Goal: Transaction & Acquisition: Purchase product/service

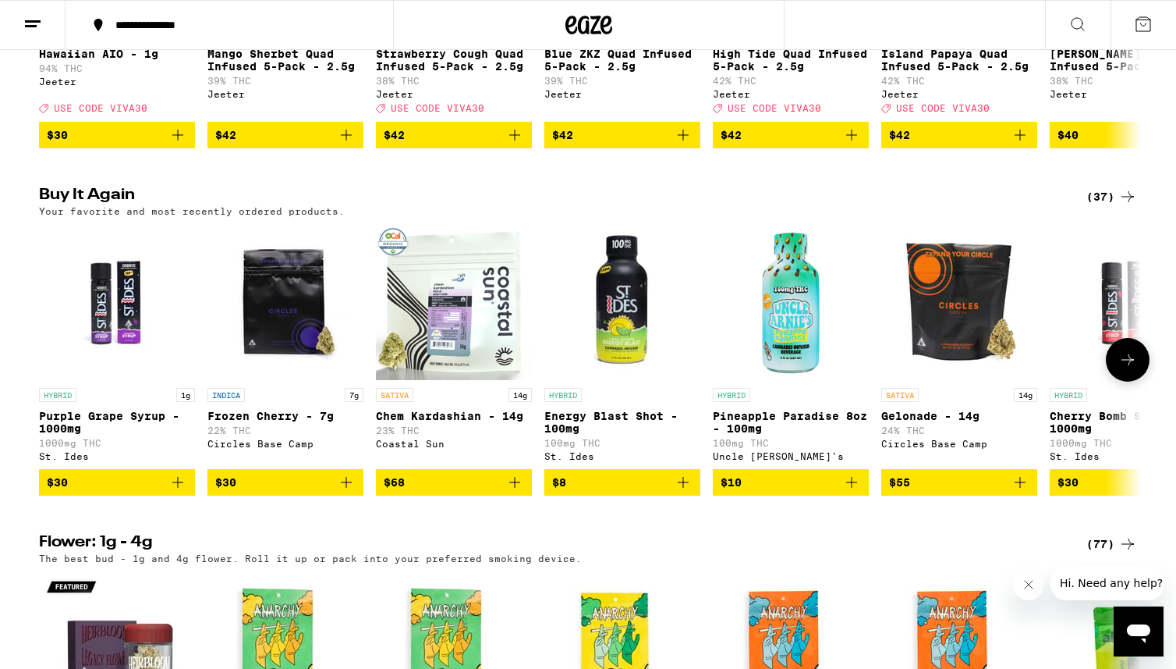
scroll to position [1110, 0]
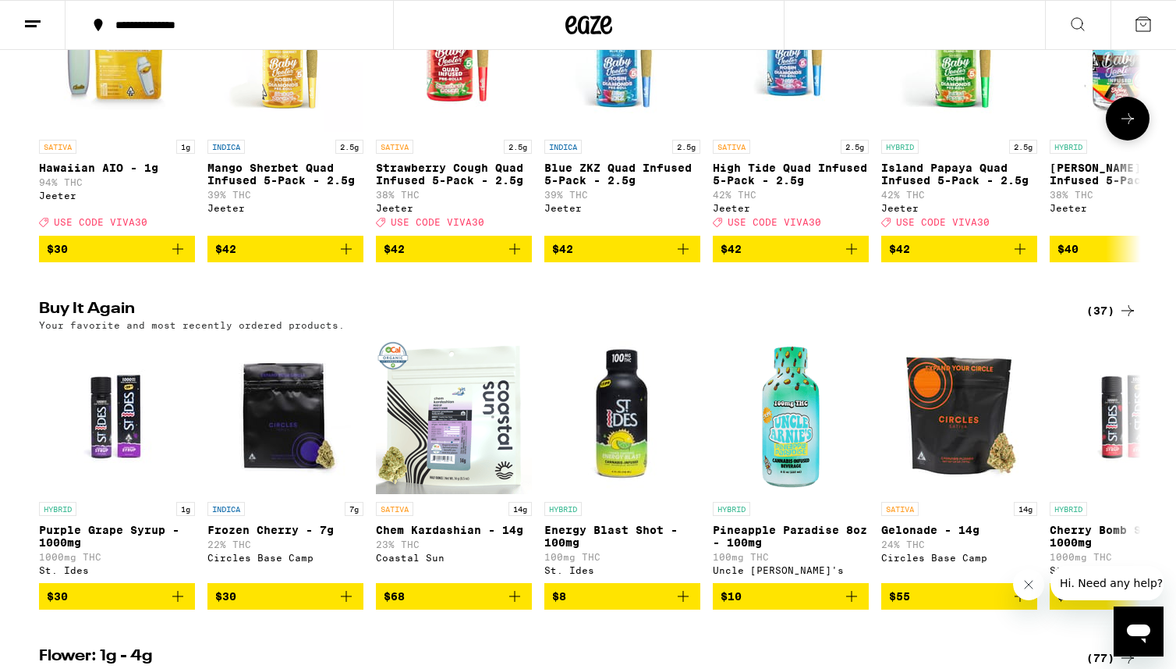
scroll to position [1038, 0]
